Goal: Complete application form

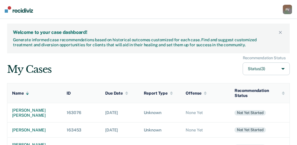
click at [284, 68] on button "Status (3)" at bounding box center [266, 69] width 47 height 13
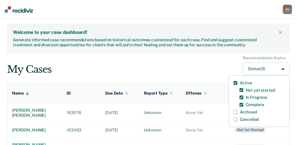
click at [250, 112] on label "Archived" at bounding box center [248, 112] width 17 height 5
click at [238, 112] on input "Archived" at bounding box center [236, 112] width 4 height 4
checkbox input "true"
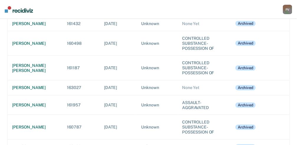
scroll to position [708, 0]
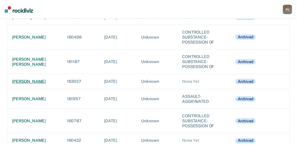
click at [45, 84] on div "[PERSON_NAME]" at bounding box center [34, 81] width 45 height 5
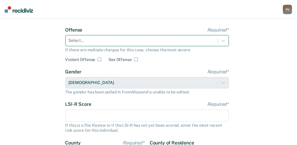
click at [180, 46] on div "Select..." at bounding box center [147, 40] width 164 height 11
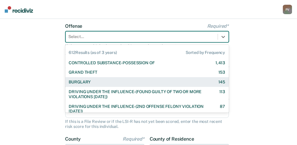
scroll to position [45, 0]
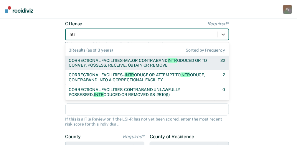
type input "intro"
click at [157, 64] on div "CORRECTIONAL FACILITIES-MAJOR CONTRABAND INTRO DUCED OR TO CONVEY, POSSESS, REC…" at bounding box center [140, 63] width 142 height 10
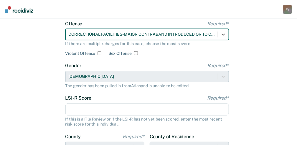
click at [118, 108] on input "LSI-R Score Required*" at bounding box center [147, 109] width 164 height 12
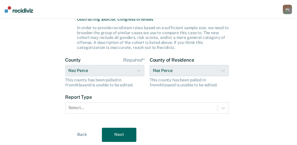
scroll to position [182, 0]
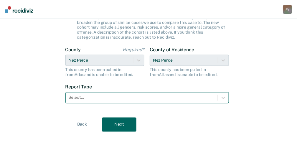
type input "33"
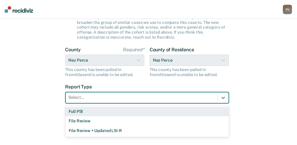
click at [118, 99] on div at bounding box center [142, 98] width 146 height 6
click at [110, 111] on div "Full PSI" at bounding box center [147, 112] width 164 height 10
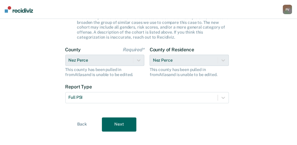
click at [118, 124] on button "Next" at bounding box center [119, 125] width 34 height 14
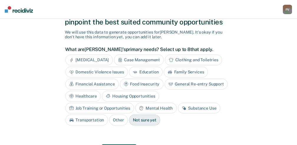
scroll to position [0, 0]
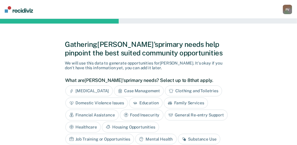
click at [81, 114] on div "Financial Assistance" at bounding box center [91, 115] width 53 height 11
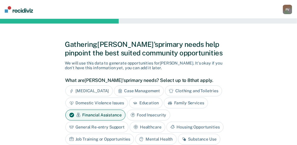
click at [133, 113] on icon at bounding box center [133, 115] width 5 height 5
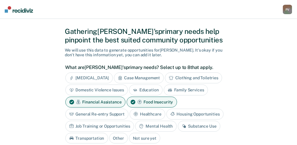
scroll to position [19, 0]
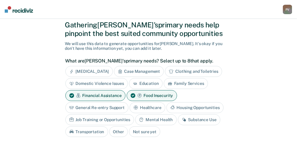
click at [180, 106] on div "Housing Opportunities" at bounding box center [195, 107] width 57 height 11
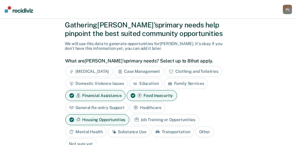
click at [131, 119] on div "Job Training or Opportunities" at bounding box center [165, 119] width 69 height 11
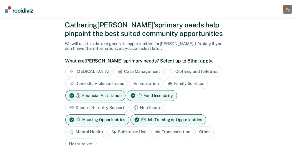
click at [107, 126] on div "Mental Health" at bounding box center [85, 131] width 41 height 11
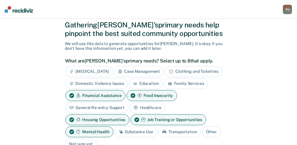
click at [115, 131] on div "Substance Use" at bounding box center [136, 131] width 42 height 11
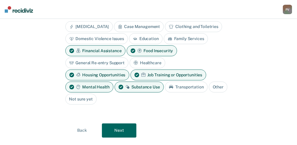
click at [125, 124] on button "Next" at bounding box center [119, 131] width 34 height 14
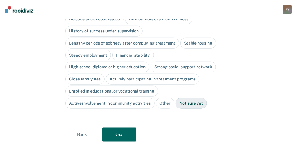
scroll to position [104, 0]
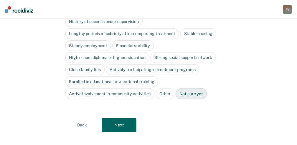
click at [127, 118] on button "Next" at bounding box center [119, 125] width 34 height 14
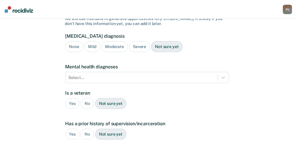
scroll to position [6, 0]
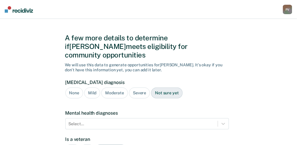
click at [164, 88] on div "Not sure yet" at bounding box center [166, 93] width 31 height 11
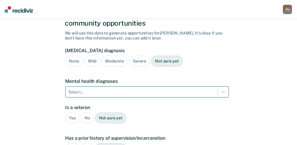
scroll to position [46, 0]
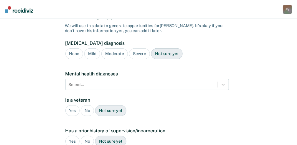
click at [77, 105] on div "Yes" at bounding box center [72, 110] width 14 height 11
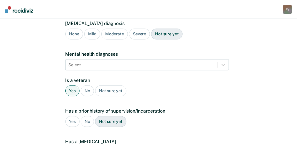
scroll to position [85, 0]
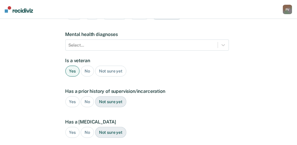
click at [70, 96] on div "Yes" at bounding box center [72, 101] width 14 height 11
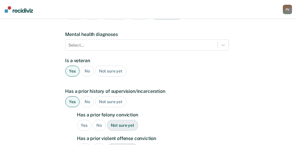
click at [88, 120] on div "Yes" at bounding box center [84, 125] width 14 height 11
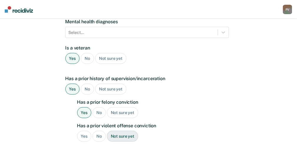
scroll to position [105, 0]
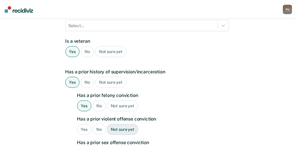
click at [86, 124] on div "Yes" at bounding box center [84, 129] width 14 height 11
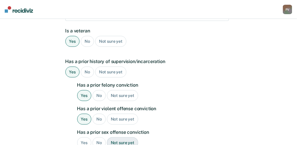
scroll to position [124, 0]
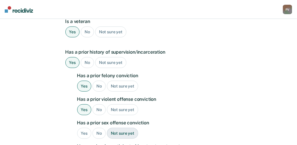
click at [98, 128] on div "No" at bounding box center [99, 133] width 13 height 11
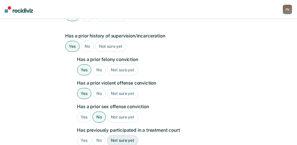
scroll to position [164, 0]
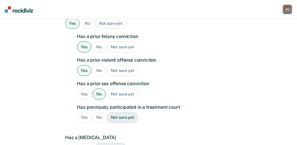
click at [98, 112] on div "No" at bounding box center [99, 117] width 13 height 11
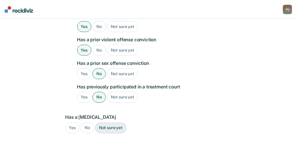
scroll to position [203, 0]
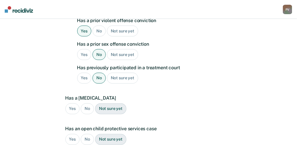
click at [85, 103] on div "No" at bounding box center [87, 108] width 13 height 11
click at [88, 134] on div "No" at bounding box center [87, 139] width 13 height 11
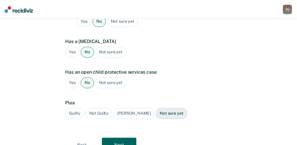
scroll to position [262, 0]
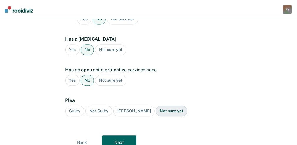
click at [73, 106] on div "Guilty" at bounding box center [74, 111] width 19 height 11
click at [119, 136] on button "Next" at bounding box center [119, 143] width 34 height 14
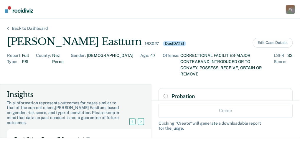
scroll to position [19, 0]
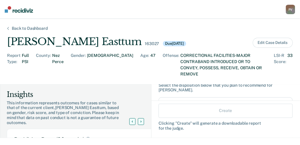
click at [164, 103] on input "Probation" at bounding box center [166, 105] width 4 height 5
radio input "true"
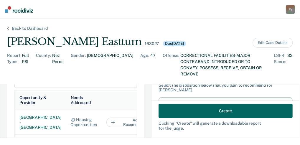
scroll to position [334, 0]
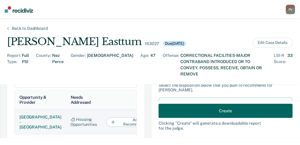
click at [117, 117] on button "Add to Recommendation" at bounding box center [135, 121] width 59 height 9
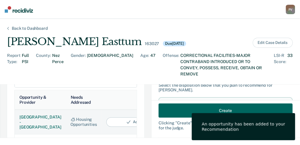
click at [117, 117] on button "Added" at bounding box center [135, 121] width 59 height 9
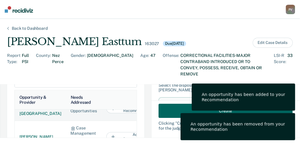
scroll to position [19, 0]
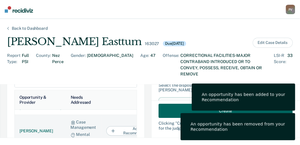
click at [119, 128] on button "Add to Recommendation" at bounding box center [135, 130] width 59 height 9
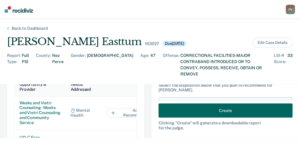
scroll to position [354, 0]
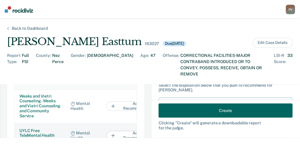
click at [106, 131] on button "Add to Recommendation" at bounding box center [135, 135] width 59 height 9
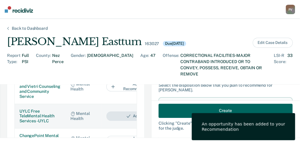
scroll to position [393, 0]
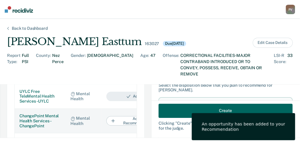
click at [106, 116] on button "Add to Recommendation" at bounding box center [135, 120] width 59 height 9
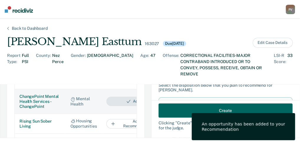
scroll to position [413, 0]
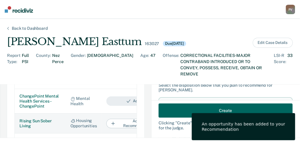
click at [110, 119] on button "Add to Recommendation" at bounding box center [135, 123] width 59 height 9
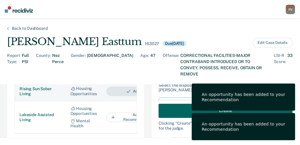
scroll to position [472, 0]
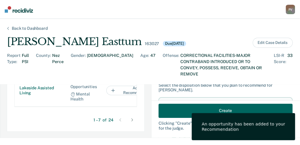
click at [128, 115] on div at bounding box center [132, 119] width 9 height 9
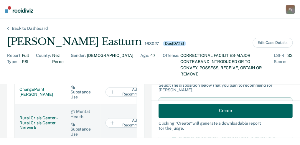
scroll to position [360, 0]
click at [117, 118] on button "Add to Recommendation" at bounding box center [135, 122] width 59 height 9
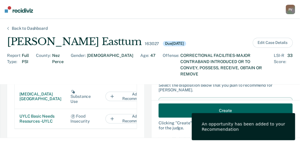
scroll to position [458, 0]
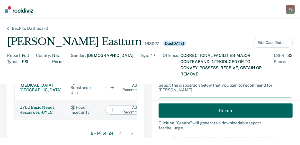
click at [108, 105] on button "Add to Recommendation" at bounding box center [135, 109] width 59 height 9
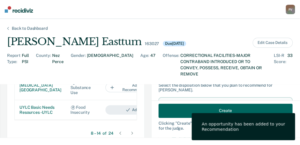
click at [131, 132] on icon at bounding box center [132, 133] width 2 height 3
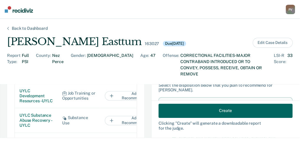
scroll to position [341, 0]
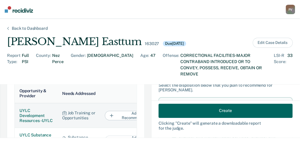
click at [110, 114] on button "Add to Recommendation" at bounding box center [134, 115] width 59 height 9
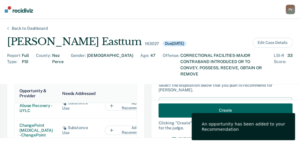
scroll to position [39, 0]
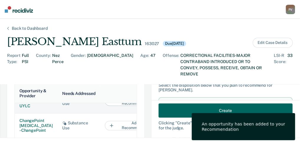
click at [111, 106] on button "Add to Recommendation" at bounding box center [134, 100] width 59 height 9
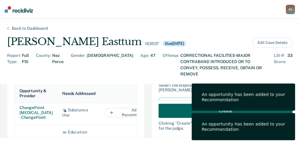
scroll to position [59, 0]
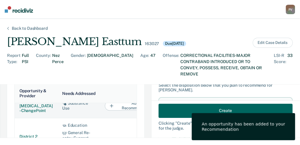
click at [113, 111] on button "Add to Recommendation" at bounding box center [134, 105] width 59 height 9
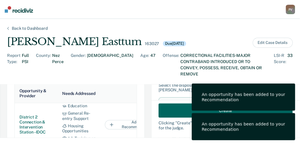
scroll to position [98, 0]
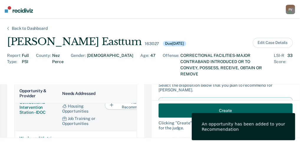
click at [110, 110] on button "Add to Recommendation" at bounding box center [134, 104] width 59 height 9
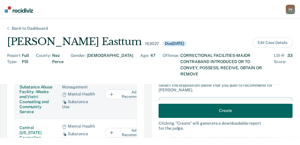
scroll to position [399, 0]
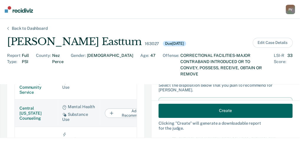
click at [114, 108] on button "Add to Recommendation" at bounding box center [134, 112] width 59 height 9
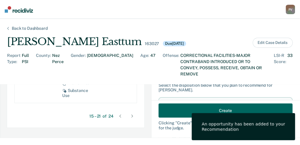
scroll to position [478, 0]
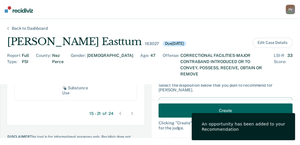
click at [131, 112] on icon at bounding box center [132, 113] width 2 height 3
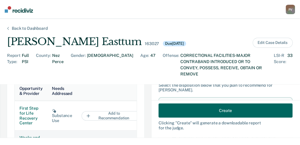
scroll to position [348, 0]
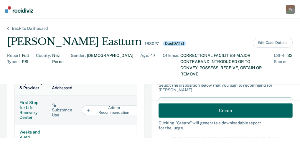
click at [111, 106] on button "Add to Recommendation" at bounding box center [111, 110] width 59 height 9
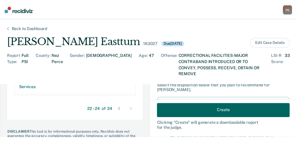
scroll to position [486, 0]
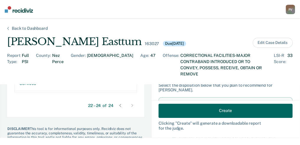
click at [203, 114] on button "Create" at bounding box center [226, 110] width 134 height 14
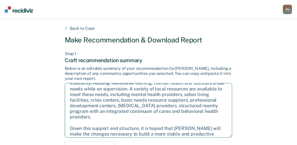
scroll to position [38, 0]
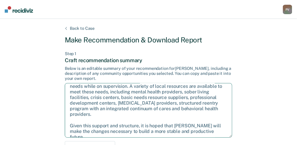
drag, startPoint x: 127, startPoint y: 95, endPoint x: 222, endPoint y: 134, distance: 102.1
click at [222, 134] on textarea "After careful consideration of the details of this case, it is recommended that…" at bounding box center [148, 110] width 167 height 55
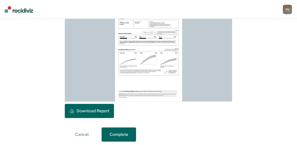
scroll to position [191, 0]
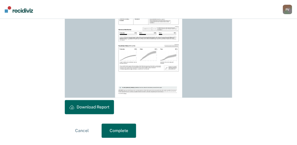
click at [90, 107] on button "Download Report" at bounding box center [89, 107] width 49 height 14
click at [116, 131] on button "Complete" at bounding box center [119, 131] width 34 height 14
